Goal: Transaction & Acquisition: Purchase product/service

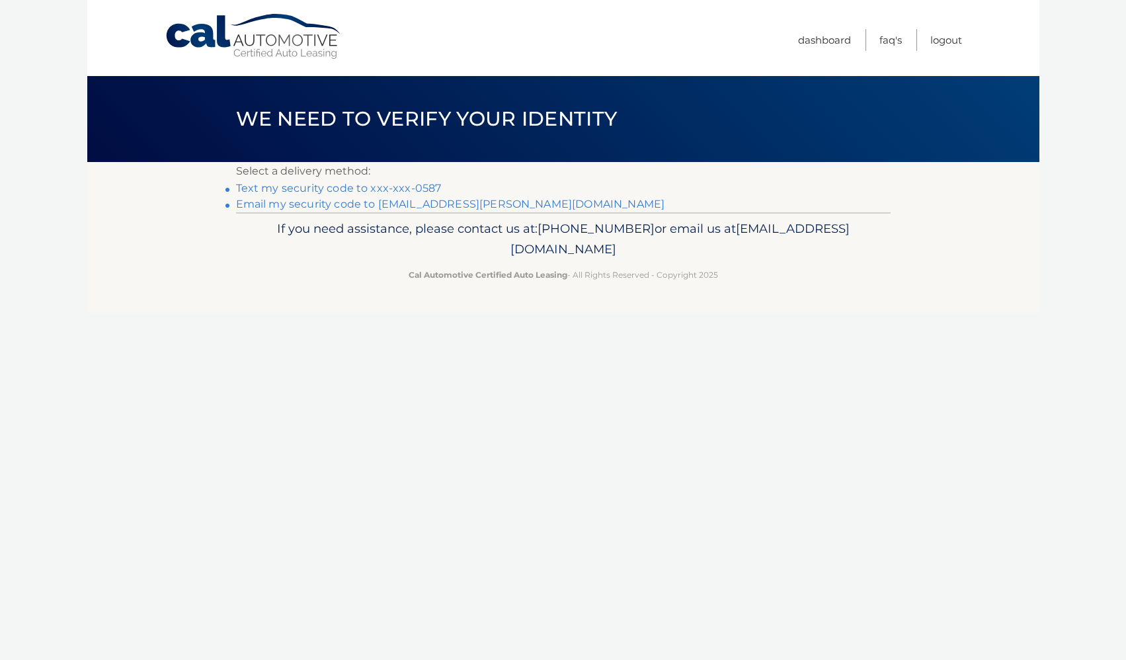
click at [414, 198] on link "Email my security code to f****@kuzmicki.com" at bounding box center [450, 204] width 429 height 13
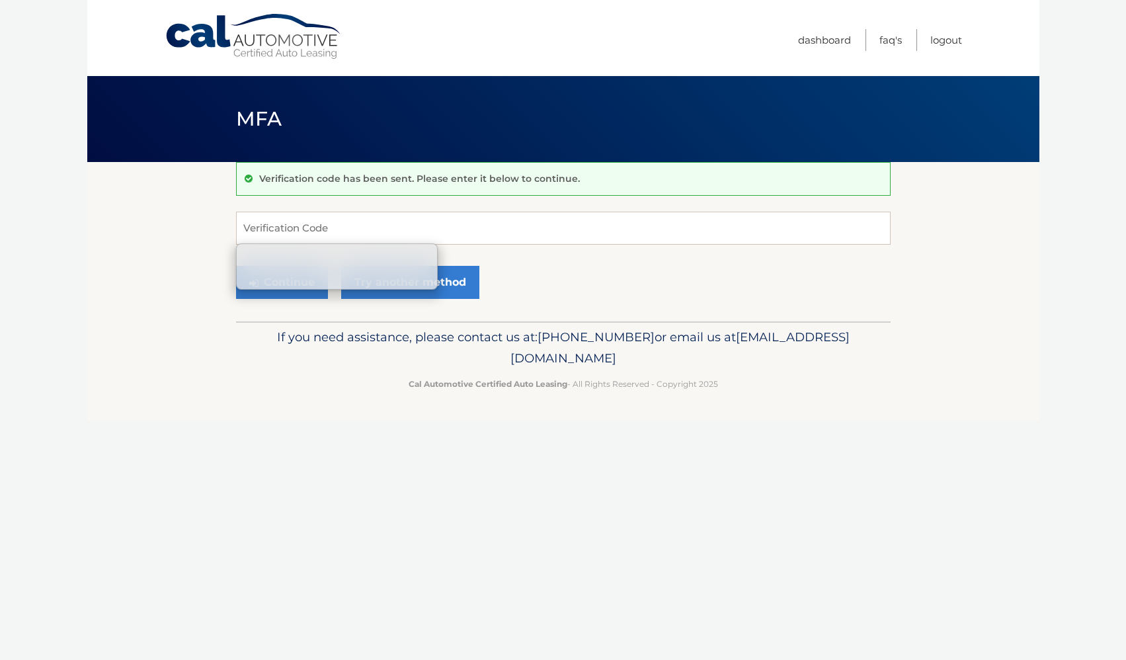
click at [372, 223] on input "Verification Code" at bounding box center [563, 228] width 655 height 33
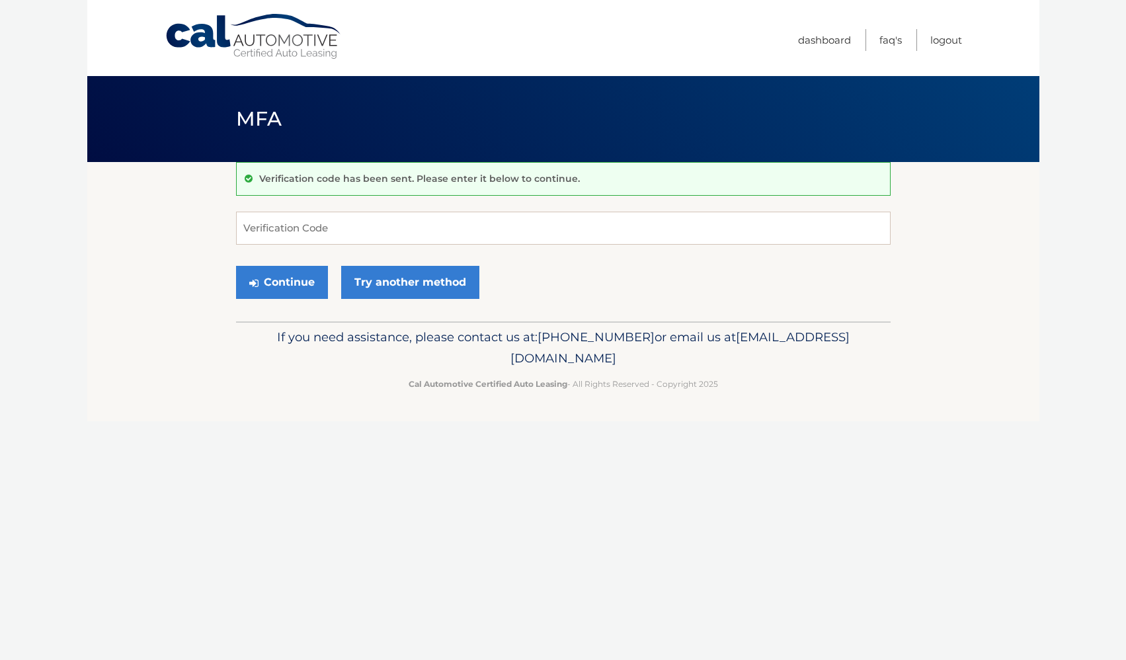
click at [120, 443] on div "Cal Automotive Menu Dashboard FAQ's Logout MFA" at bounding box center [563, 330] width 952 height 660
click at [339, 226] on input "Verification Code" at bounding box center [563, 228] width 655 height 33
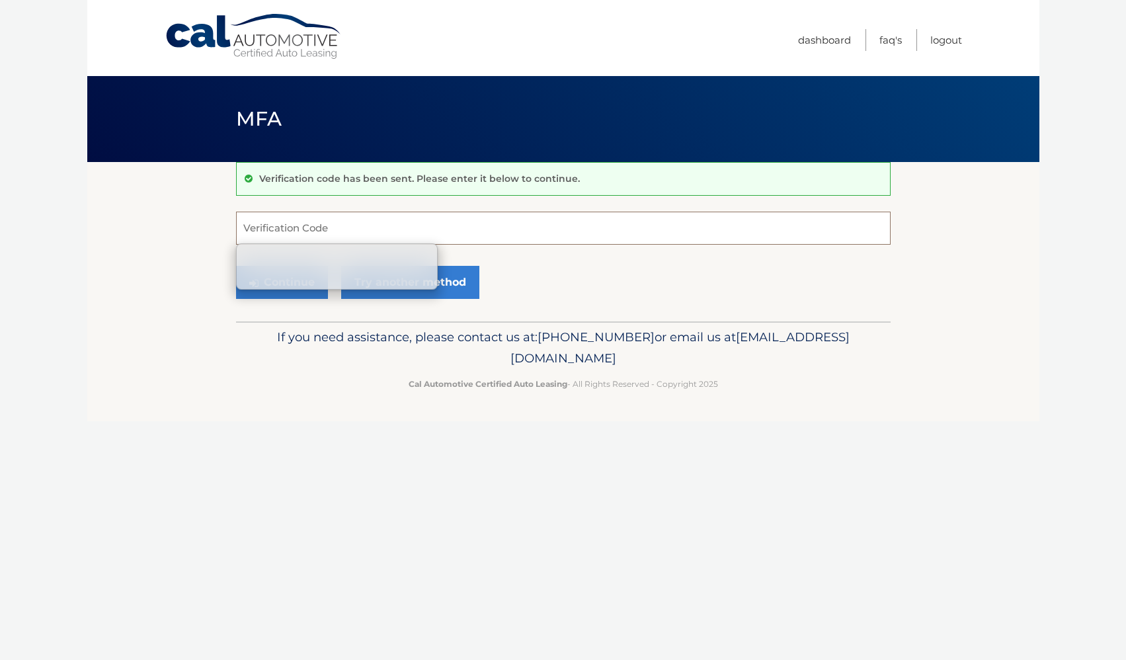
paste input "306795"
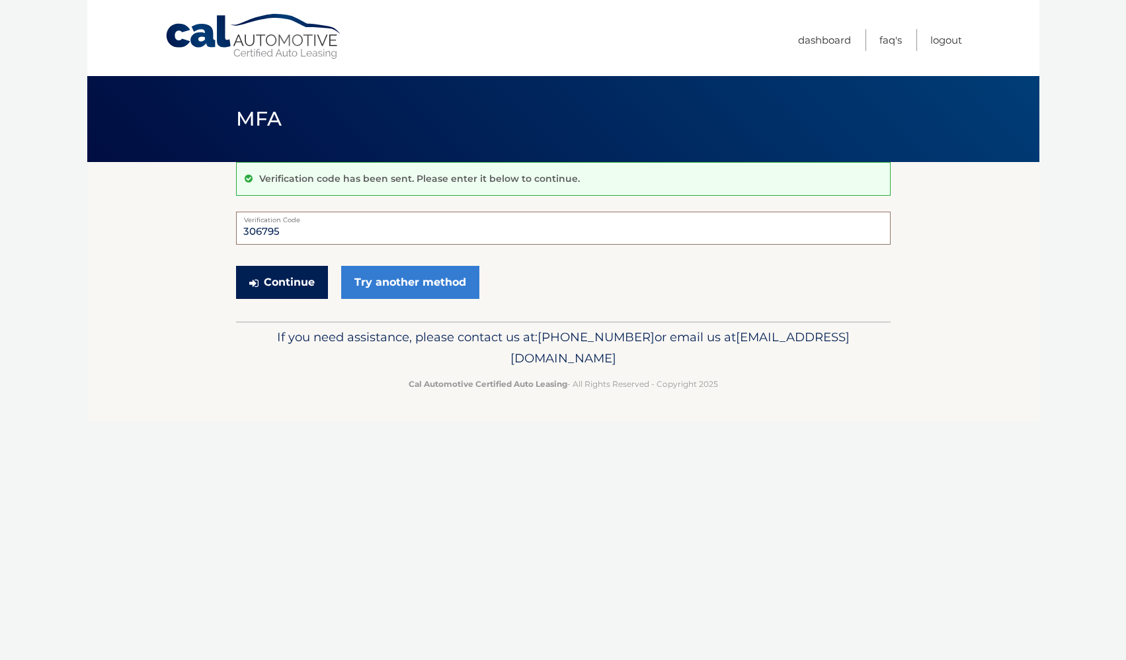
type input "306795"
click at [288, 282] on button "Continue" at bounding box center [282, 282] width 92 height 33
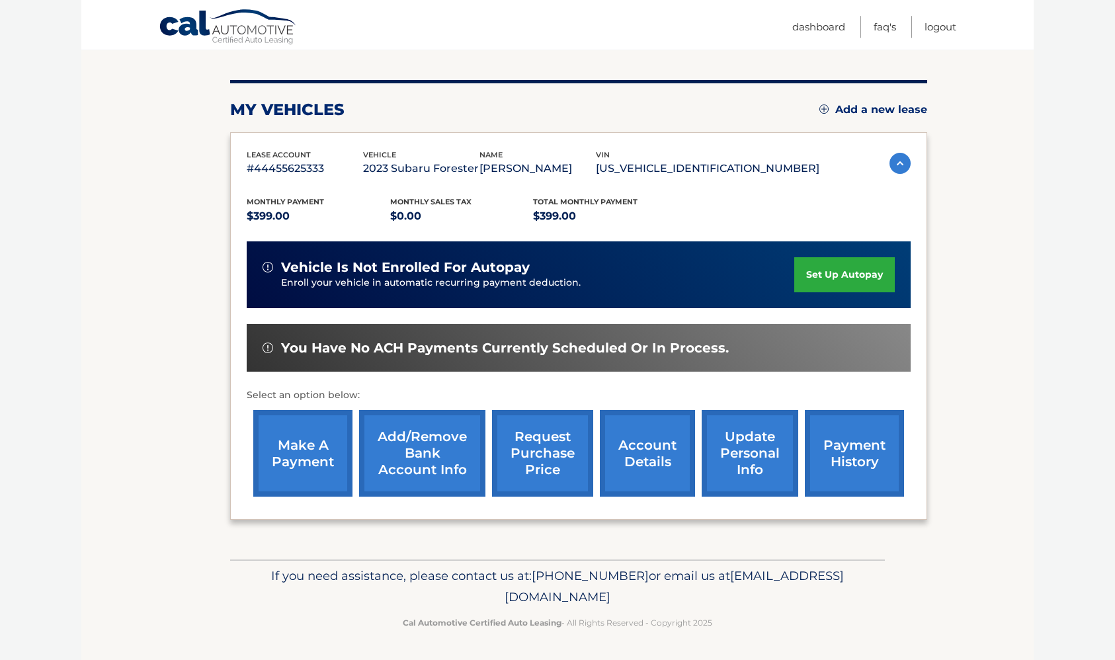
scroll to position [172, 0]
click at [290, 441] on link "make a payment" at bounding box center [302, 453] width 99 height 87
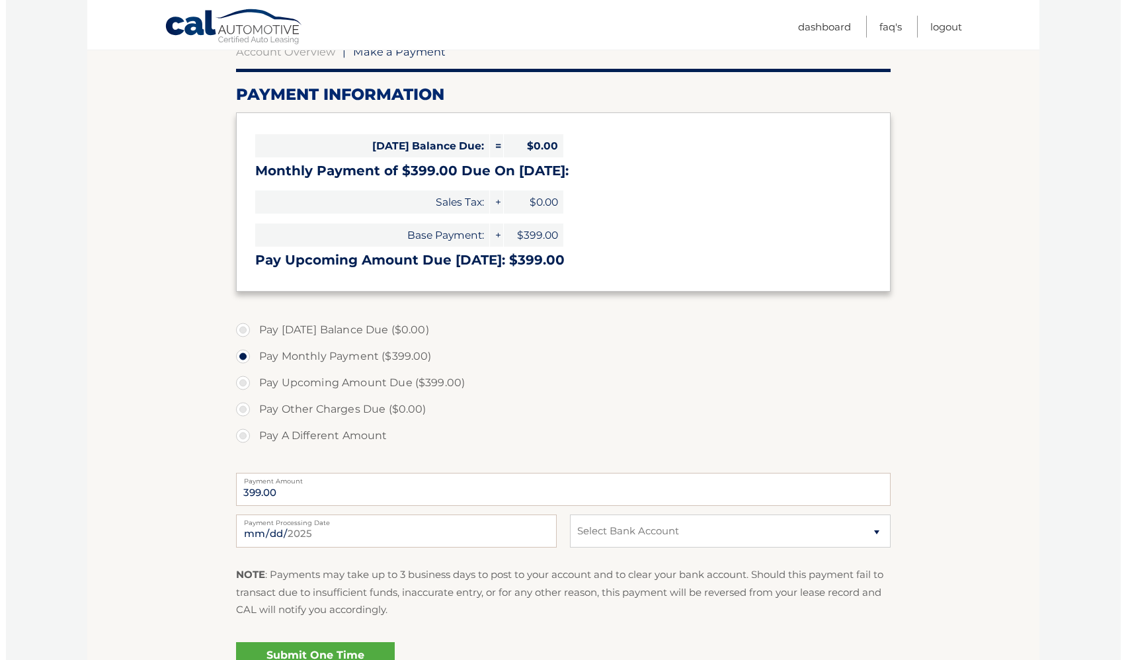
scroll to position [202, 0]
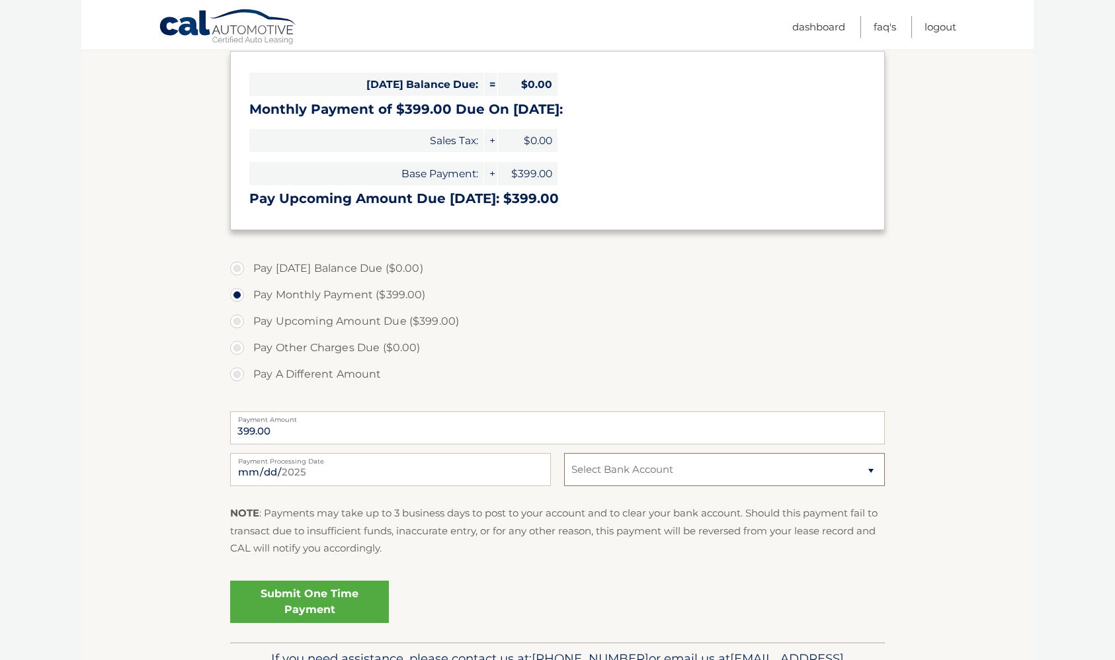
click at [564, 453] on select "Select Bank Account Checking [PERSON_NAME] FARGO BANK *****9736 Checking JPMORG…" at bounding box center [724, 469] width 321 height 33
select select "YjgwYTQwMmItOGU1Ny00NzI3LTkwNjgtZThkN2FhMGQ1NmRj"
click option "Checking JPMORGAN CHASE BANK, NA *****1199" at bounding box center [0, 0] width 0 height 0
click at [538, 453] on input "[DATE]" at bounding box center [390, 469] width 321 height 33
type input "[DATE]"
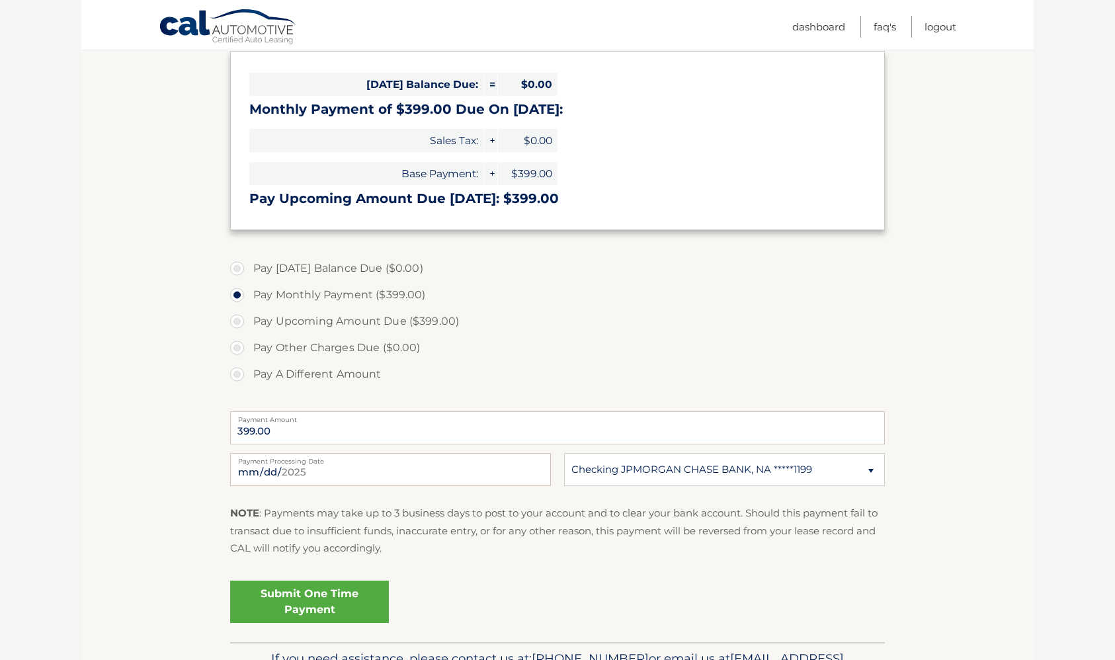
click at [276, 581] on link "Submit One Time Payment" at bounding box center [309, 602] width 159 height 42
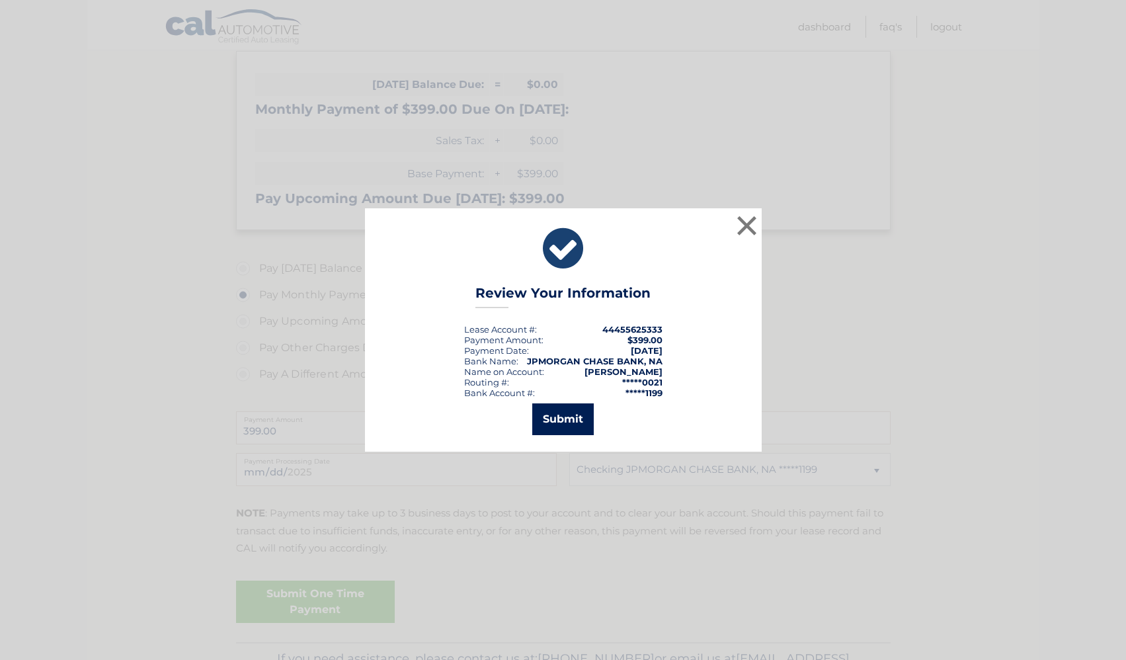
click at [565, 417] on button "Submit" at bounding box center [563, 419] width 62 height 32
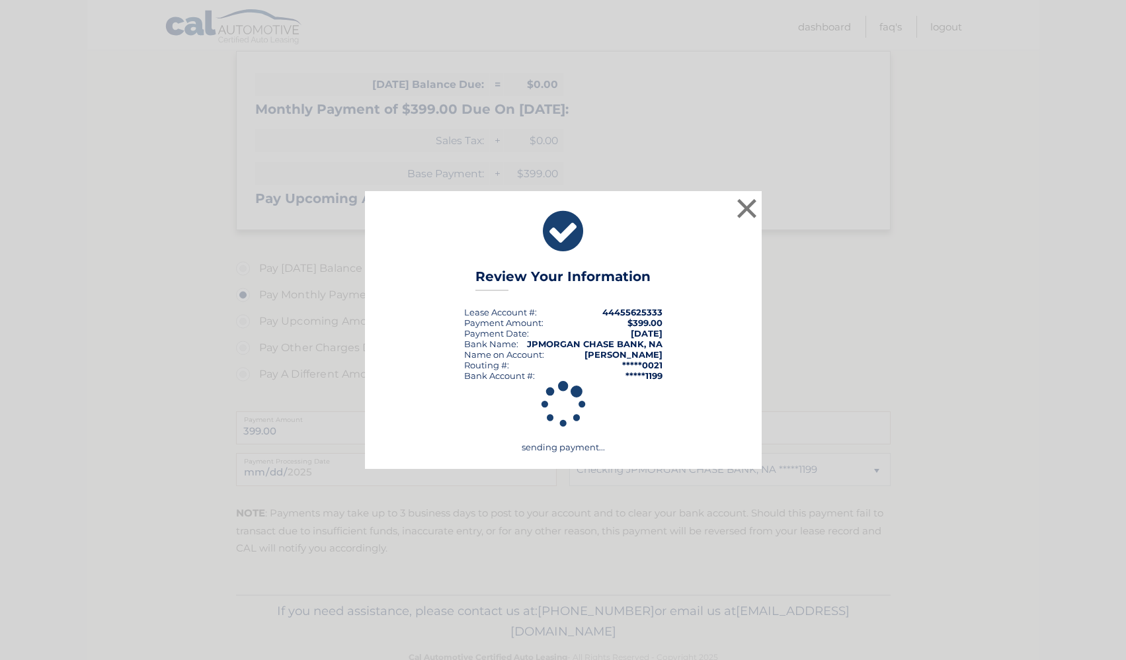
scroll to position [188, 0]
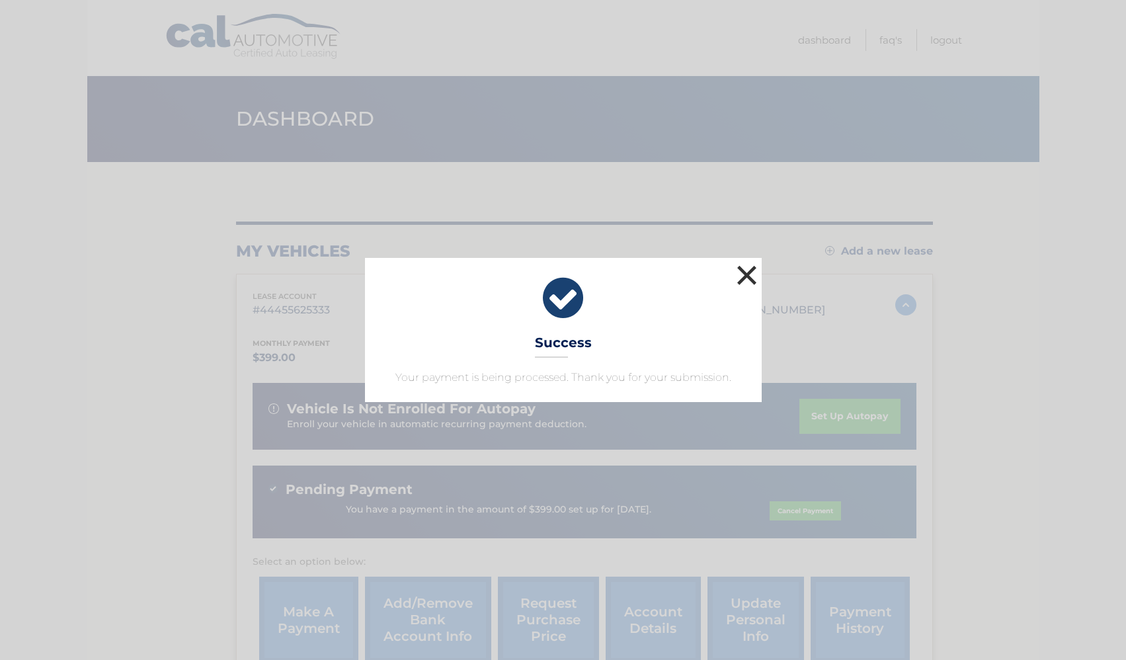
click at [745, 278] on button "×" at bounding box center [747, 275] width 26 height 26
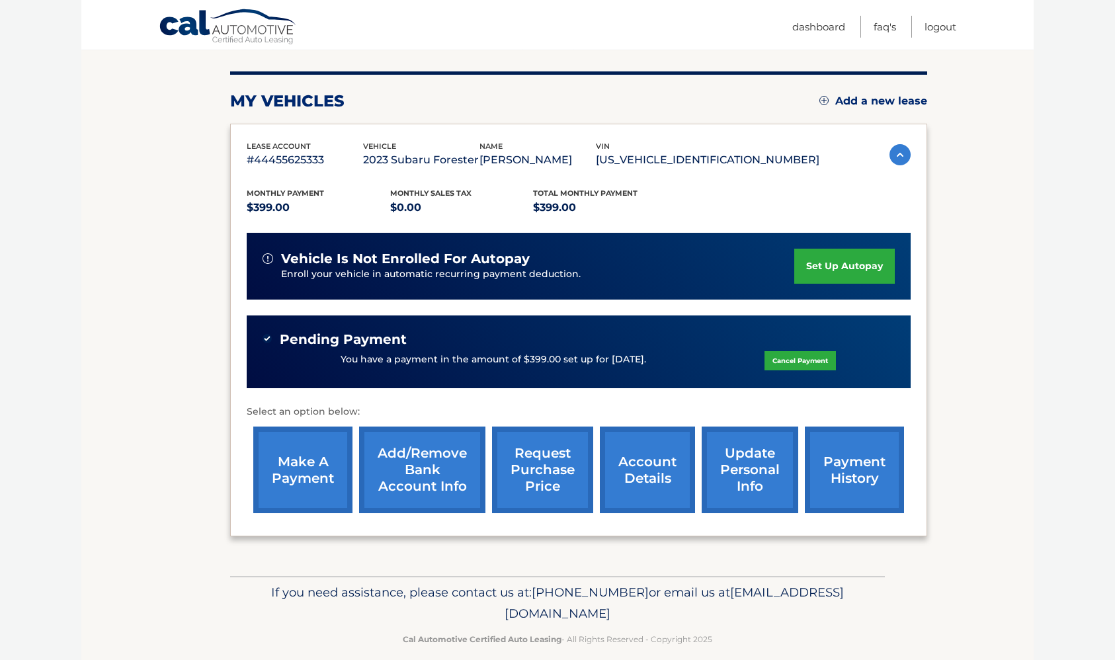
scroll to position [196, 0]
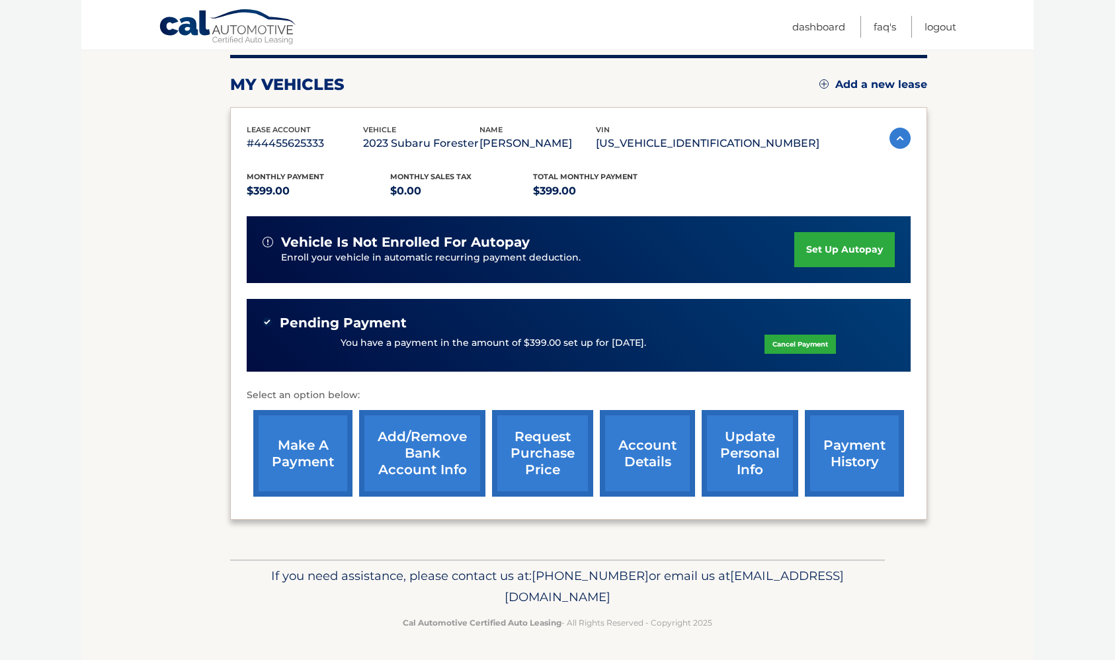
click at [1034, 442] on body "Cal Automotive Menu Dashboard FAQ's Logout" at bounding box center [557, 163] width 1115 height 660
